Goal: Check status

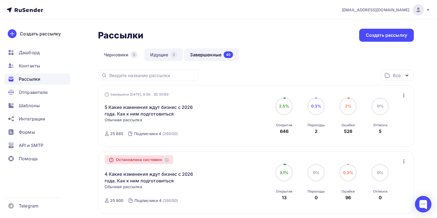
click at [155, 54] on link "Идущие 2" at bounding box center [163, 54] width 39 height 13
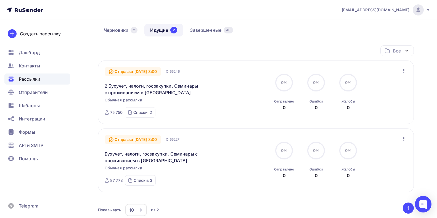
scroll to position [24, 0]
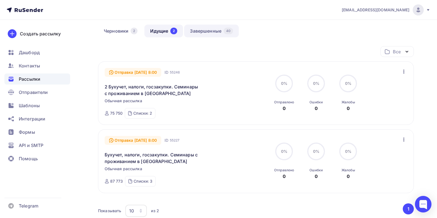
click at [208, 30] on link "Завершенные 40" at bounding box center [211, 31] width 55 height 13
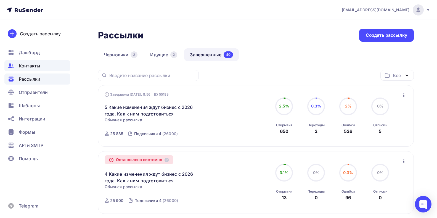
click at [35, 65] on span "Контакты" at bounding box center [29, 65] width 21 height 7
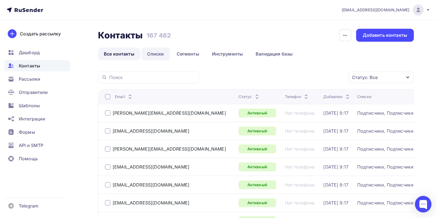
click at [155, 54] on link "Списки" at bounding box center [155, 54] width 28 height 13
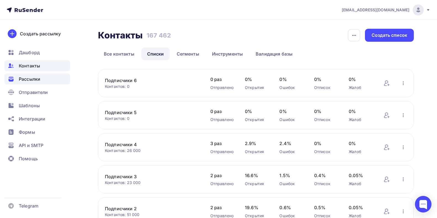
click at [32, 80] on span "Рассылки" at bounding box center [30, 79] width 22 height 7
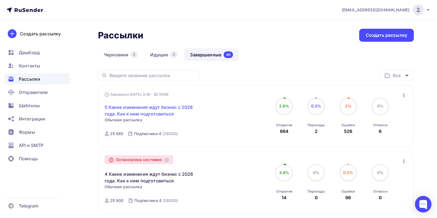
click at [129, 111] on link "5 Какие изменения ждут бизнес с 2026 года. Как к ним подготовиться" at bounding box center [152, 110] width 95 height 13
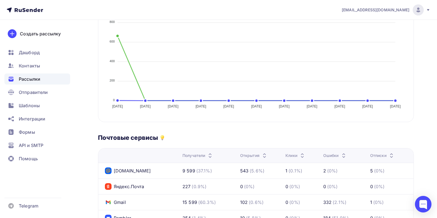
scroll to position [240, 0]
